Goal: Transaction & Acquisition: Purchase product/service

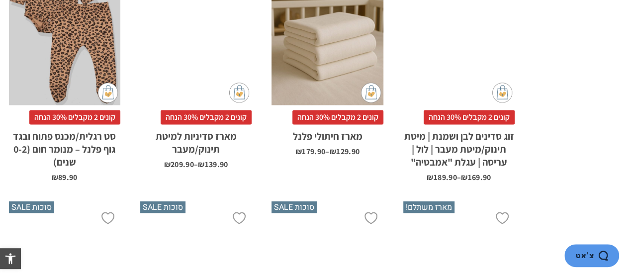
scroll to position [1101, 0]
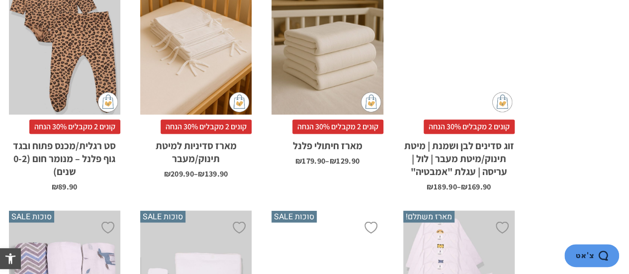
click at [187, 151] on h2 "מארז סדיניות למיטת תינוק/מעבר" at bounding box center [195, 149] width 111 height 31
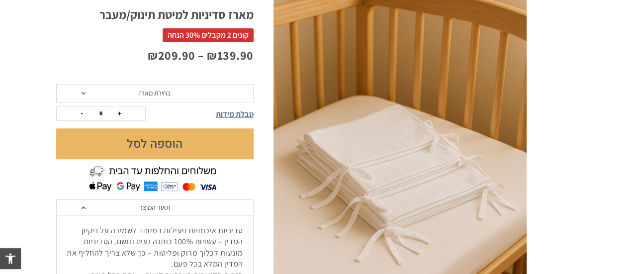
scroll to position [152, 0]
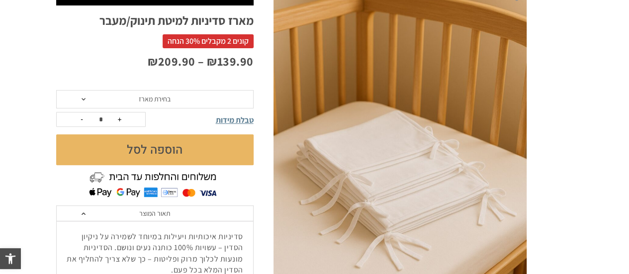
click at [234, 122] on span "טבלת מידות" at bounding box center [235, 120] width 38 height 10
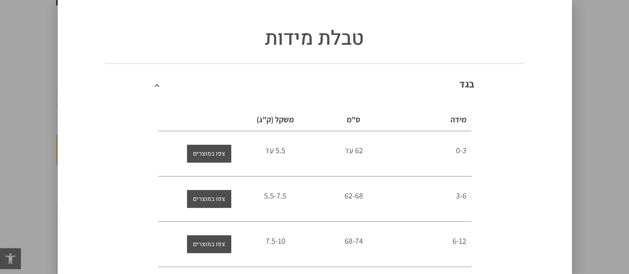
scroll to position [0, 0]
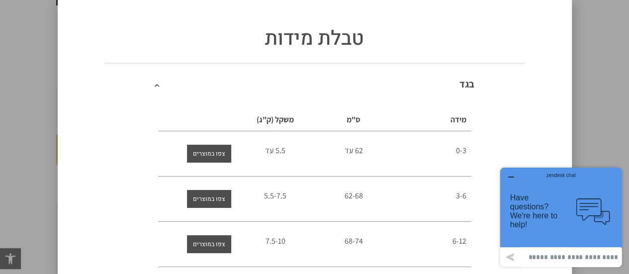
click at [21, 173] on div "טבלת מידות [GEOGRAPHIC_DATA] מידה ס"מ משקל (ק"ג) 0-3 62 עד 5.5 עד 3-6 62-68 5.5…" at bounding box center [314, 137] width 629 height 274
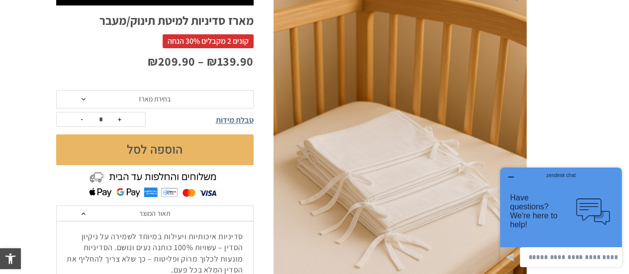
click at [82, 98] on span at bounding box center [84, 99] width 4 height 2
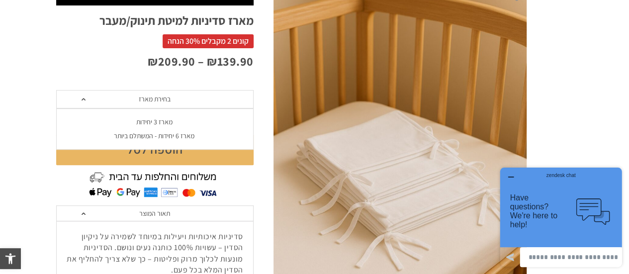
click at [82, 98] on span at bounding box center [84, 99] width 4 height 2
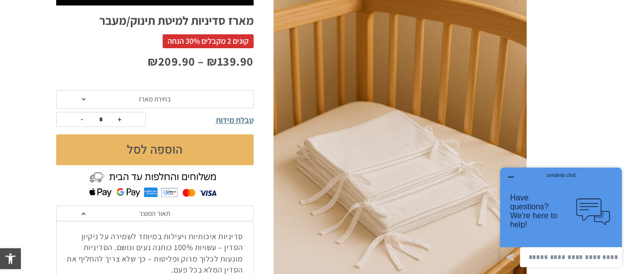
click at [57, 61] on p "₪ 139.90 – ₪ 209.90 טווח מחירים: ⁦₪139.90⁩ עד ⁦₪209.90⁩" at bounding box center [154, 61] width 197 height 17
click at [512, 176] on div "zendesk chat" at bounding box center [560, 174] width 97 height 10
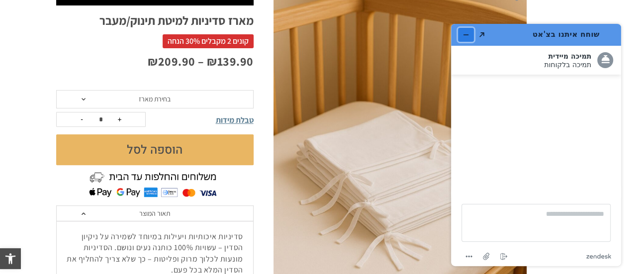
click at [461, 37] on button "מזער את היישומון" at bounding box center [466, 35] width 16 height 14
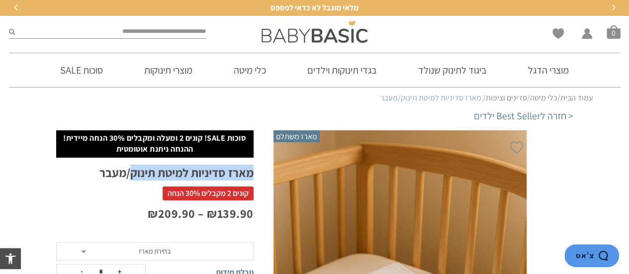
drag, startPoint x: 252, startPoint y: 173, endPoint x: 129, endPoint y: 176, distance: 122.4
click at [129, 176] on h1 "מארז סדיניות למיטת תינוק/מעבר" at bounding box center [154, 172] width 197 height 15
